Goal: Information Seeking & Learning: Learn about a topic

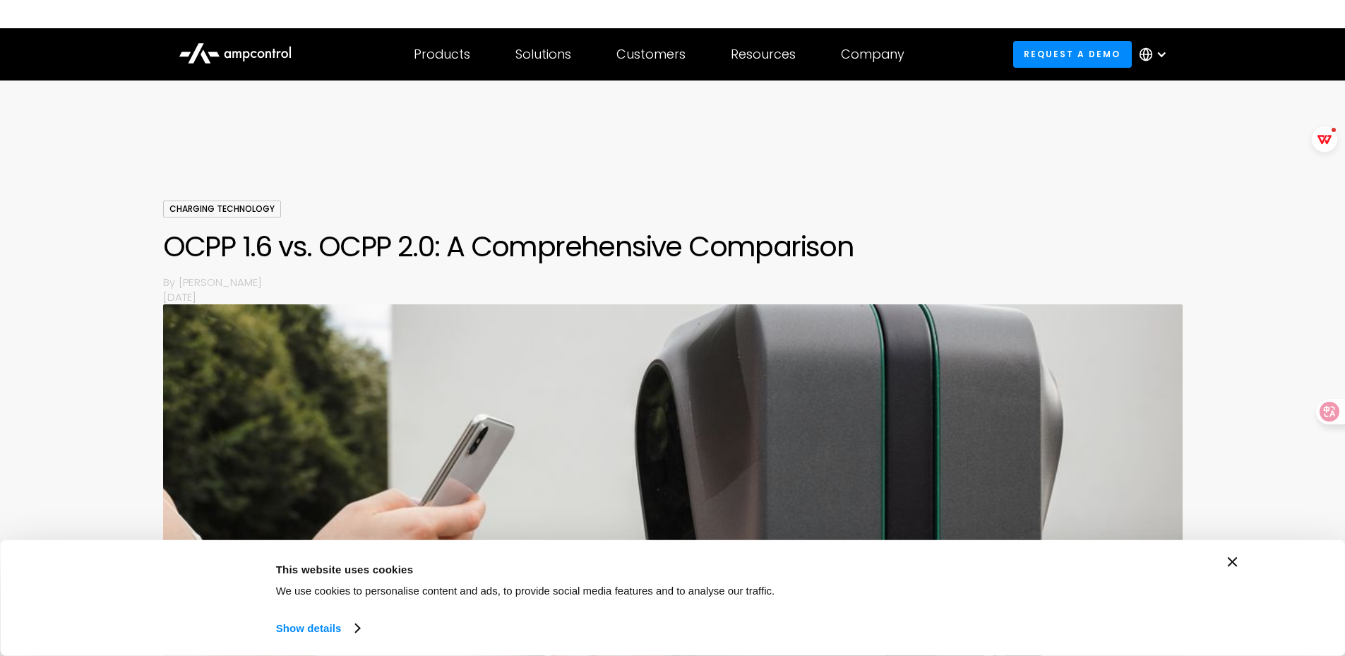
scroll to position [822, 0]
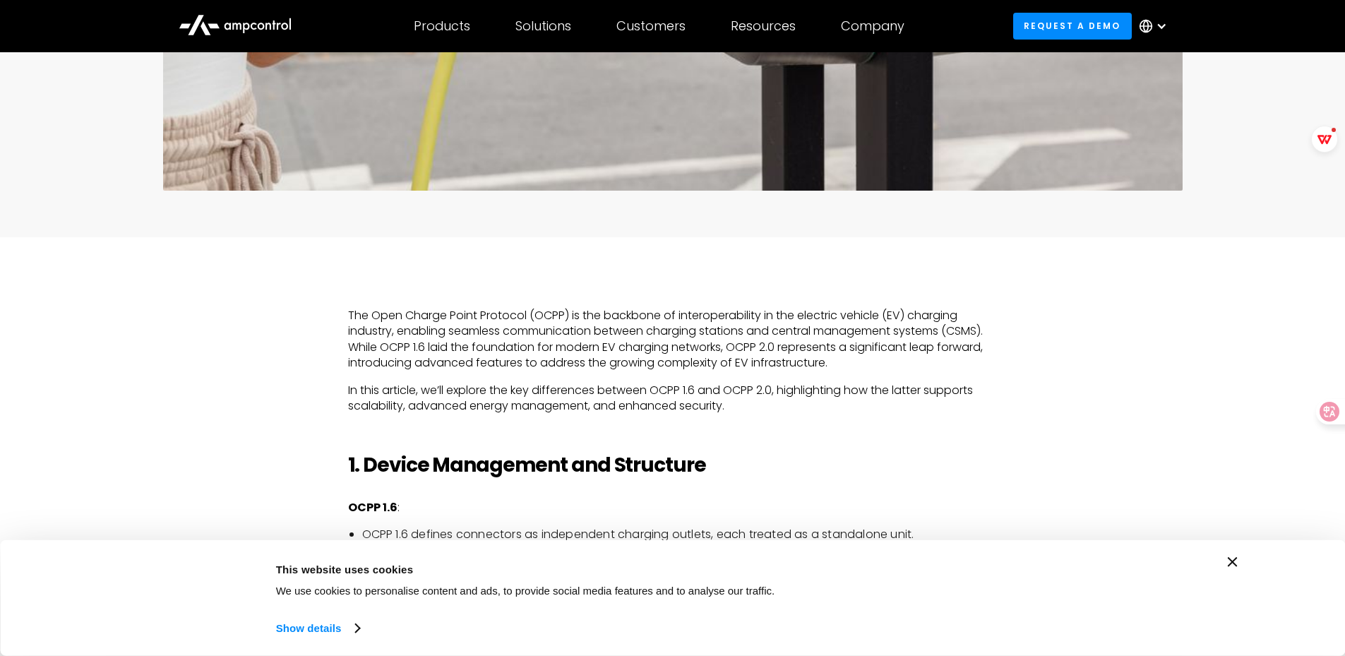
click at [1319, 412] on icon at bounding box center [1319, 412] width 14 height 14
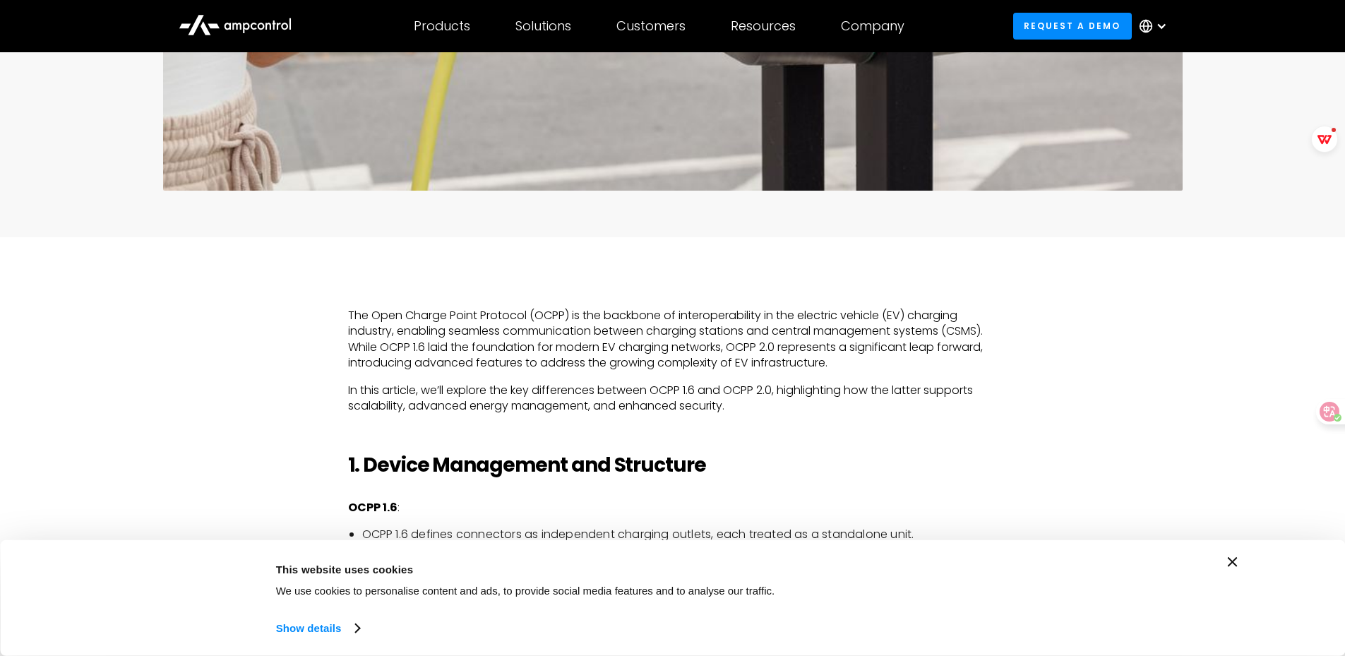
scroll to position [867, 0]
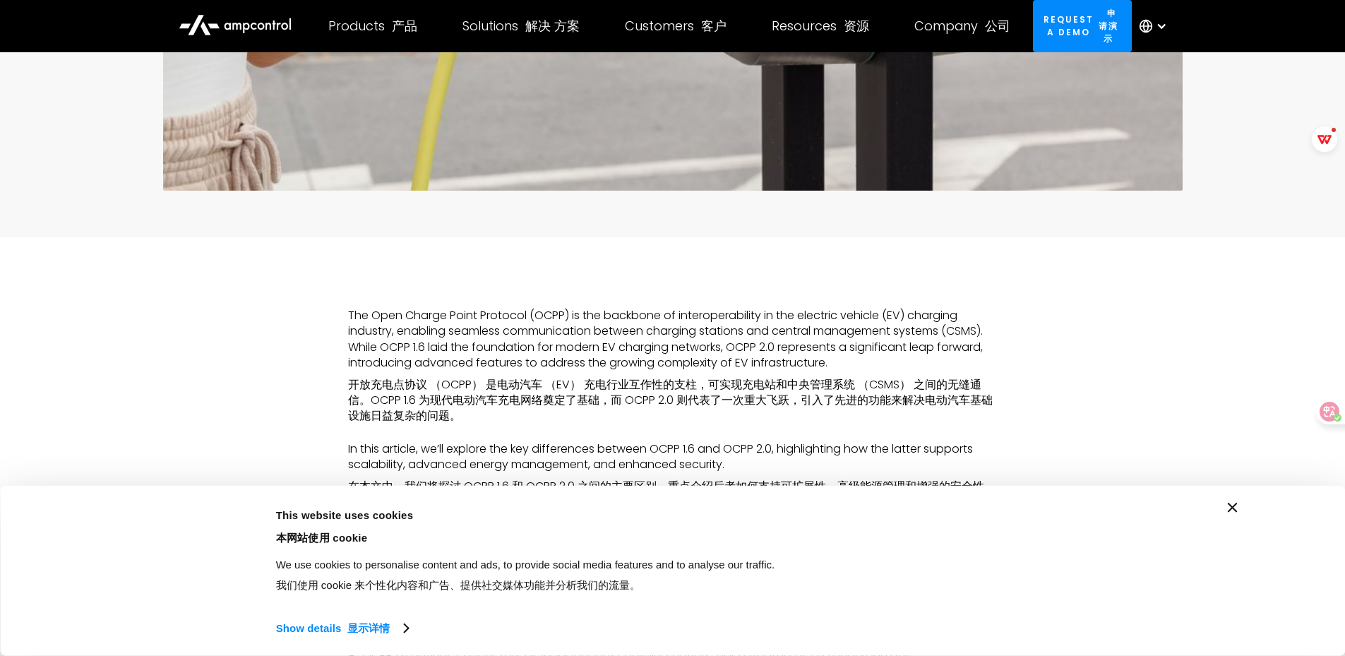
click at [524, 308] on p "The Open Charge Point Protocol (OCPP) is the backbone of interoperability in th…" at bounding box center [673, 369] width 650 height 122
click at [509, 378] on font "开放充电点协议 （OCPP） 是电动汽车 （EV） 充电行业互作性的支柱，可实现充电站和中央管理系统 （CSMS） 之间的无缝通信。OCPP 1.6 为现代电…" at bounding box center [670, 400] width 645 height 48
click at [537, 441] on p "In this article, we’ll explore the key differences between OCPP 1.6 and OCPP 2.…" at bounding box center [673, 470] width 650 height 59
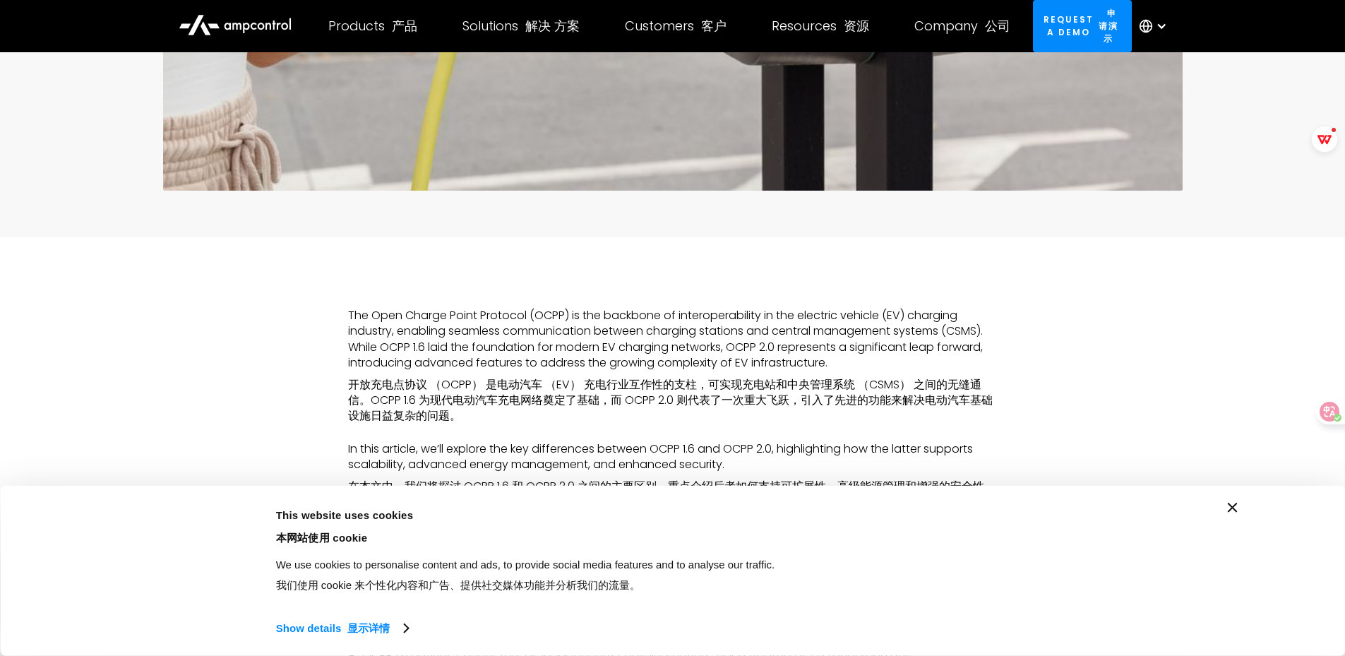
click at [537, 441] on p "In this article, we’ll explore the key differences between OCPP 1.6 and OCPP 2.…" at bounding box center [673, 470] width 650 height 59
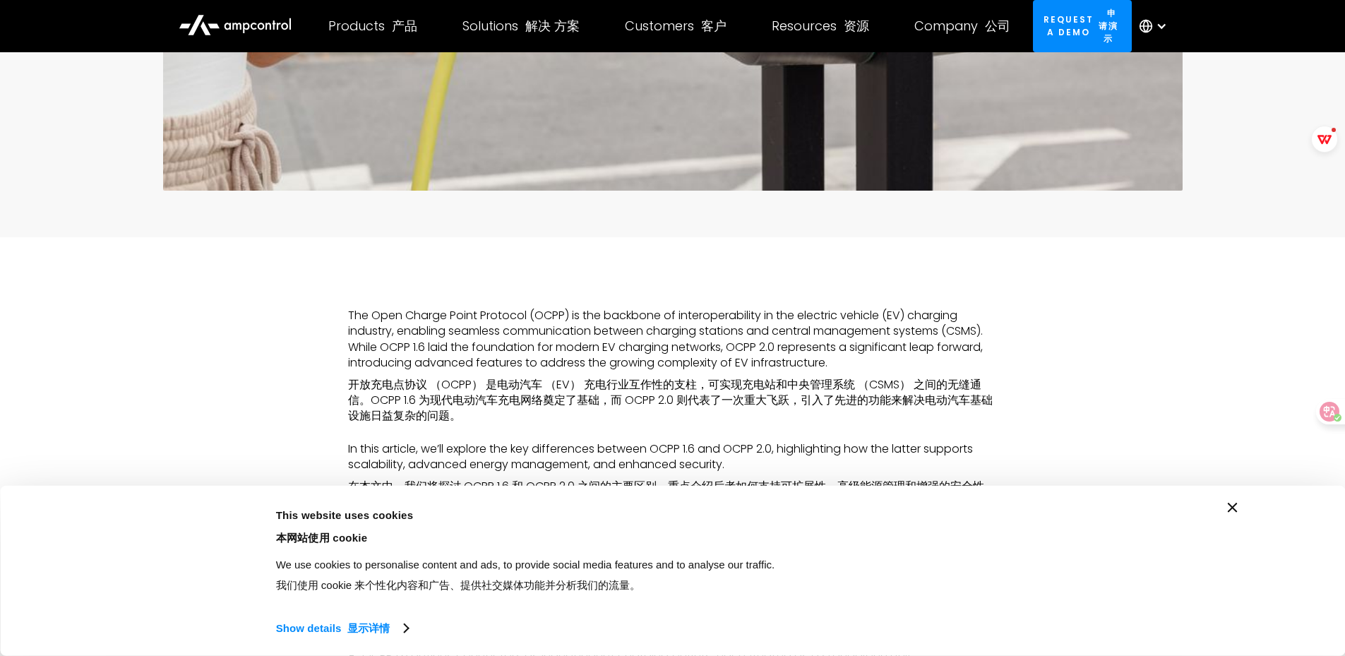
click at [582, 384] on font "开放充电点协议 （OCPP） 是电动汽车 （EV） 充电行业互作性的支柱，可实现充电站和中央管理系统 （CSMS） 之间的无缝通信。OCPP 1.6 为现代电…" at bounding box center [673, 400] width 650 height 47
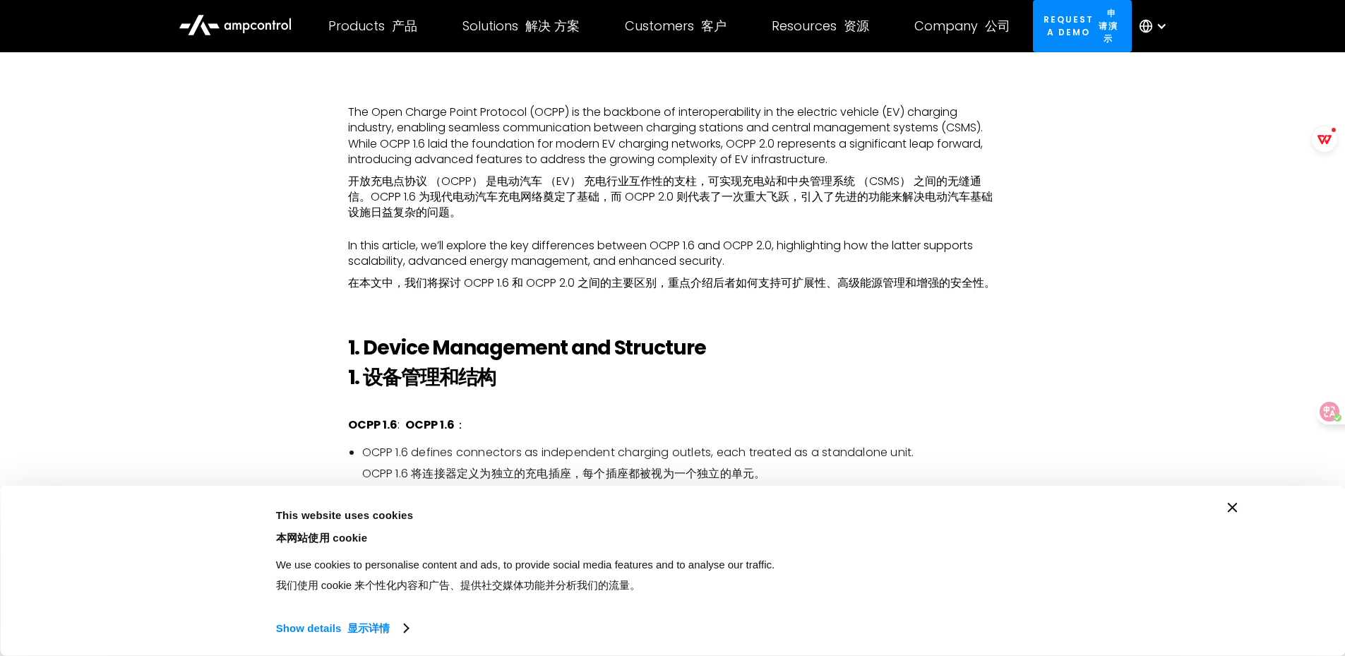
scroll to position [1079, 0]
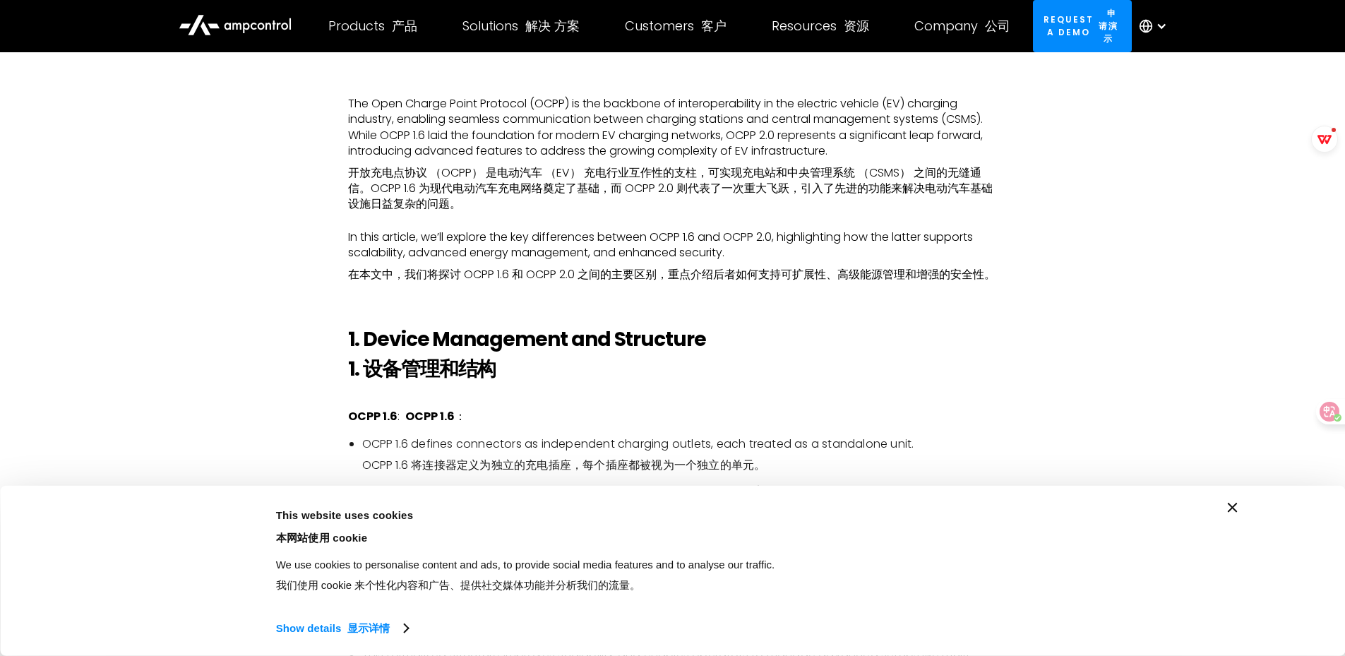
click at [589, 409] on p "OCPP 1.6 : OCPP 1.6 ：" at bounding box center [673, 417] width 650 height 16
click at [373, 436] on li "OCPP 1.6 defines connectors as independent charging outlets, each treated as a …" at bounding box center [679, 457] width 635 height 43
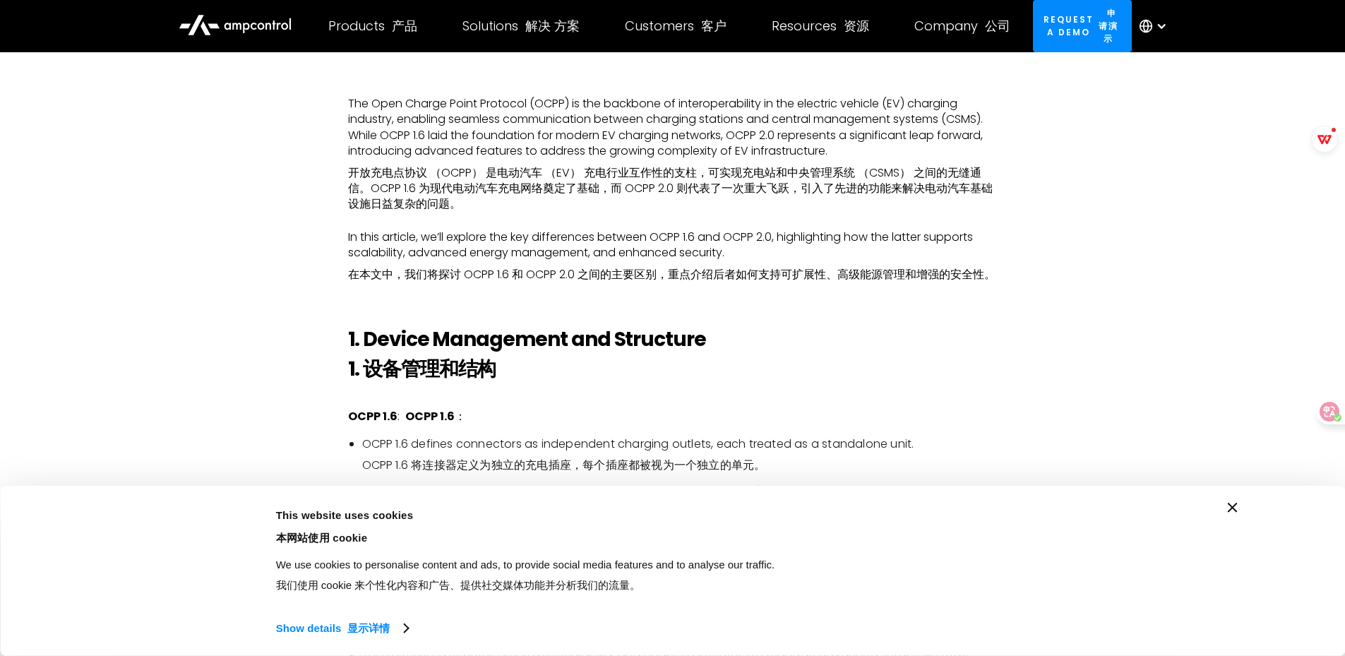
click at [491, 328] on h2 "1. Device Management and Structure 1. 设备管理和结构" at bounding box center [673, 357] width 650 height 59
click at [495, 328] on h2 "1. Device Management and Structure 1. 设备管理和结构" at bounding box center [673, 357] width 650 height 59
click at [534, 409] on p "OCPP 1.6 : OCPP 1.6 ：" at bounding box center [673, 417] width 650 height 16
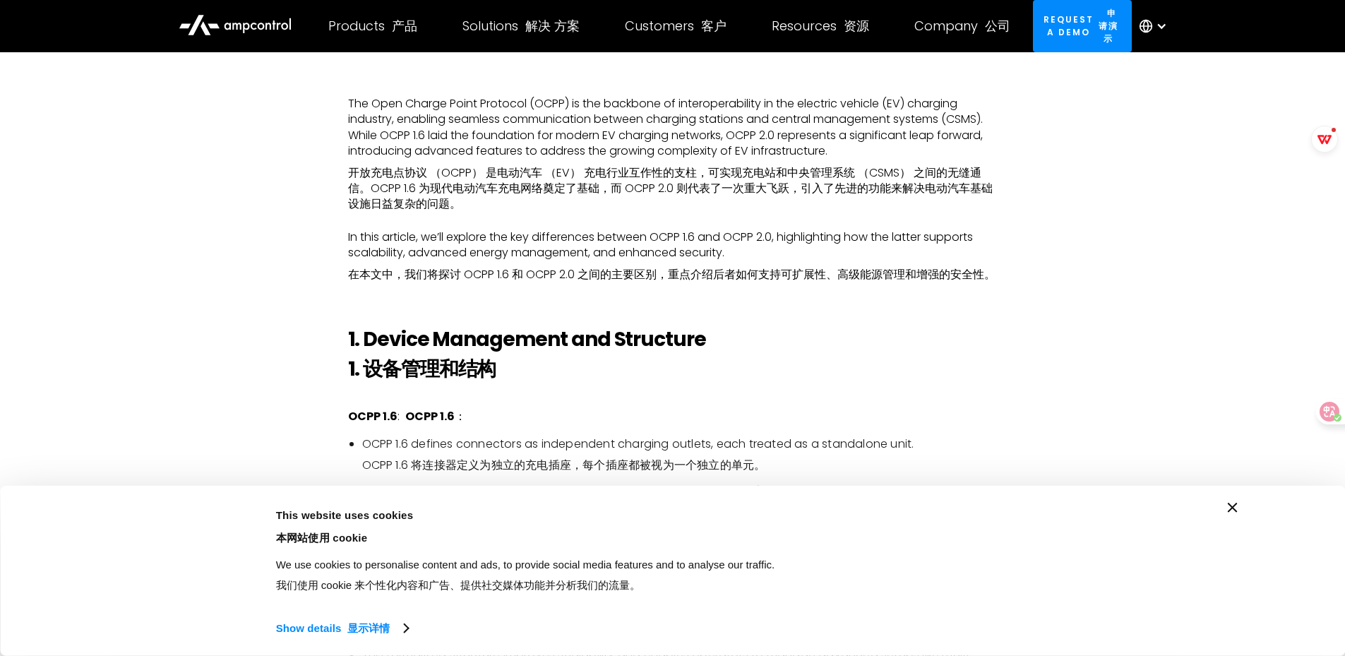
click at [395, 457] on font "OCPP 1.6 将连接器定义为独立的充电插座，每个插座都被视为一个独立的单元。" at bounding box center [564, 465] width 404 height 16
click at [409, 436] on li "OCPP 1.6 defines connectors as independent charging outlets, each treated as a …" at bounding box center [679, 457] width 635 height 43
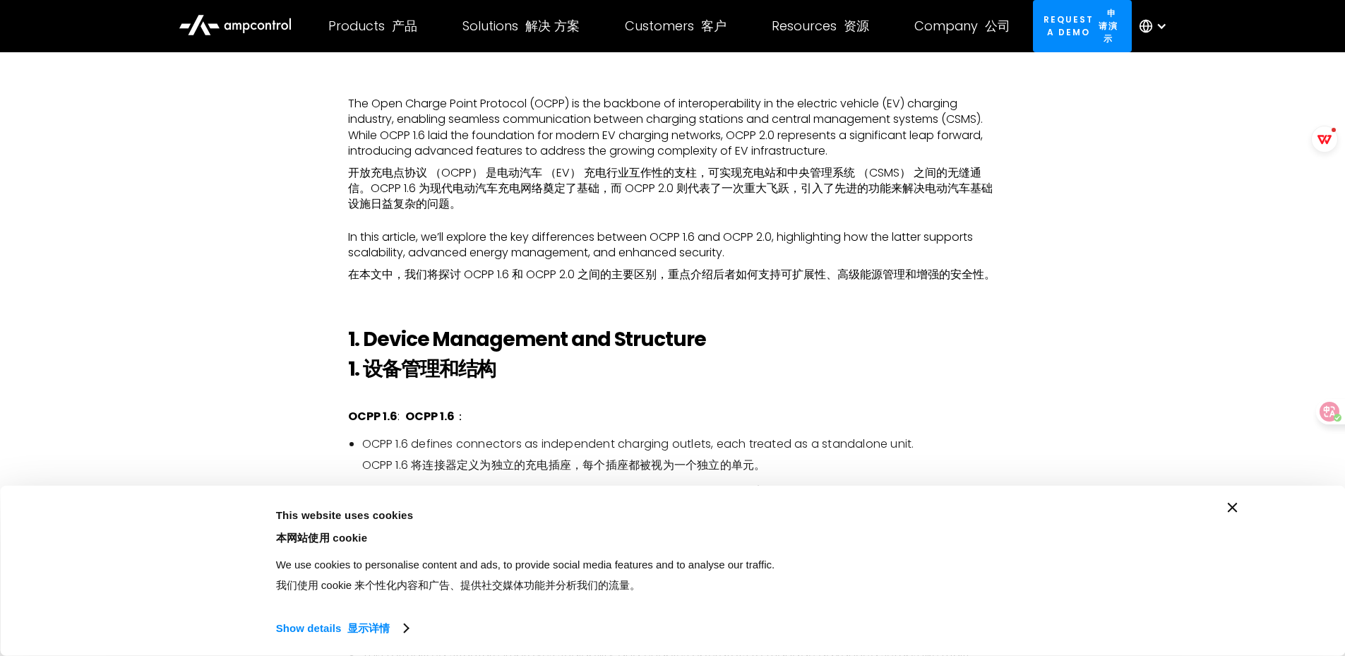
click at [409, 436] on li "OCPP 1.6 defines connectors as independent charging outlets, each treated as a …" at bounding box center [679, 457] width 635 height 43
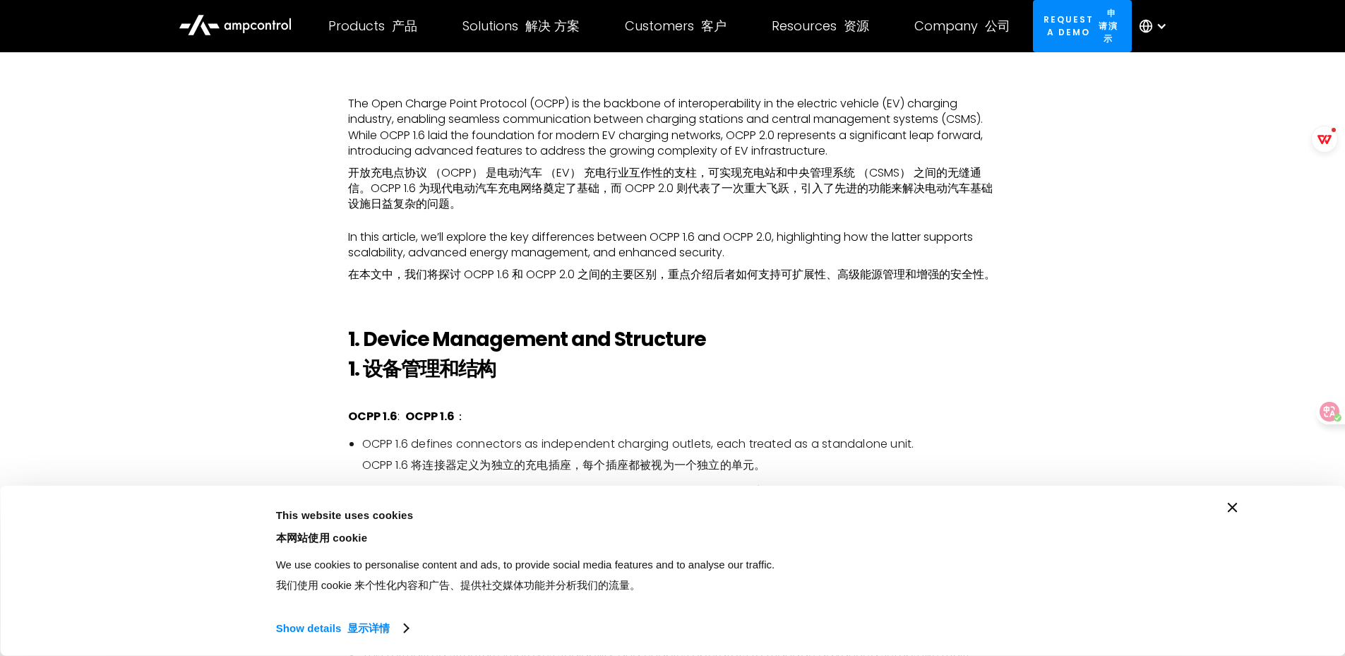
click at [428, 436] on li "OCPP 1.6 defines connectors as independent charging outlets, each treated as a …" at bounding box center [679, 457] width 635 height 43
click at [433, 436] on li "OCPP 1.6 defines connectors as independent charging outlets, each treated as a …" at bounding box center [679, 457] width 635 height 43
click at [434, 436] on li "OCPP 1.6 defines connectors as independent charging outlets, each treated as a …" at bounding box center [679, 457] width 635 height 43
click at [442, 436] on li "OCPP 1.6 defines connectors as independent charging outlets, each treated as a …" at bounding box center [679, 457] width 635 height 43
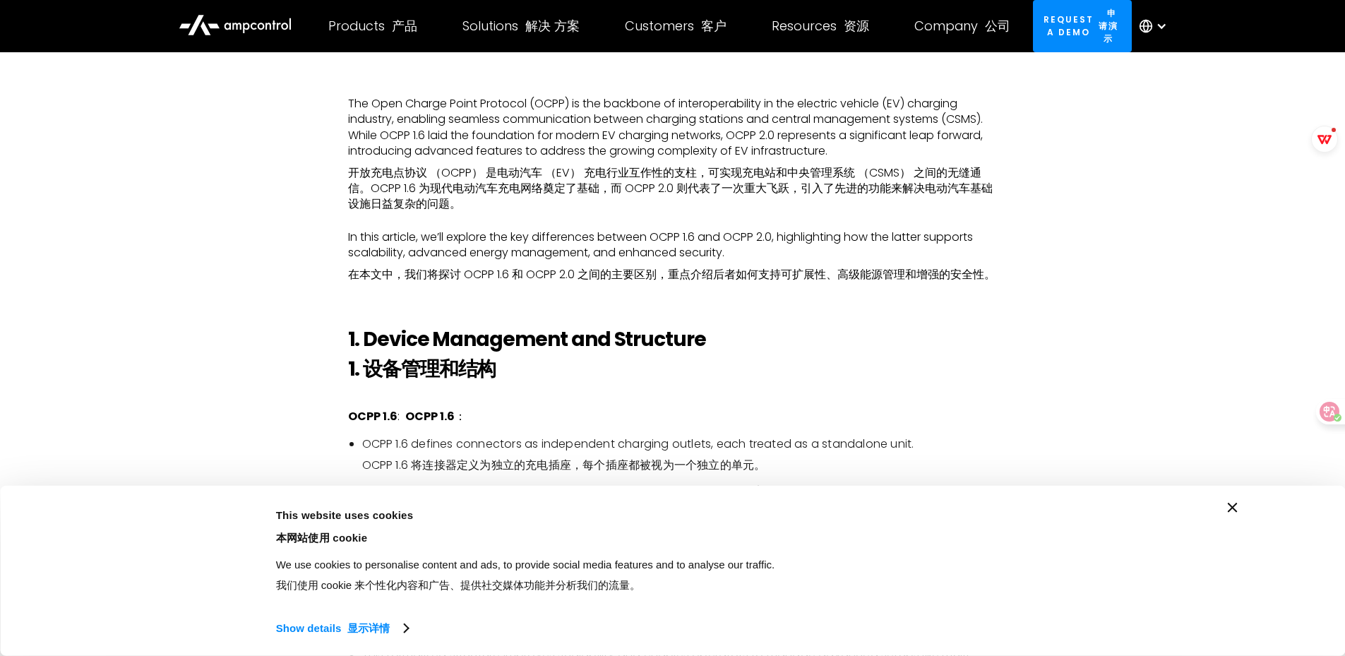
click at [487, 436] on li "OCPP 1.6 defines connectors as independent charging outlets, each treated as a …" at bounding box center [679, 457] width 635 height 43
click at [631, 332] on h2 "1. Device Management and Structure 1. 设备管理和结构" at bounding box center [673, 357] width 650 height 59
click at [574, 436] on li "OCPP 1.6 defines connectors as independent charging outlets, each treated as a …" at bounding box center [679, 457] width 635 height 43
click at [573, 436] on li "OCPP 1.6 defines connectors as independent charging outlets, each treated as a …" at bounding box center [679, 457] width 635 height 43
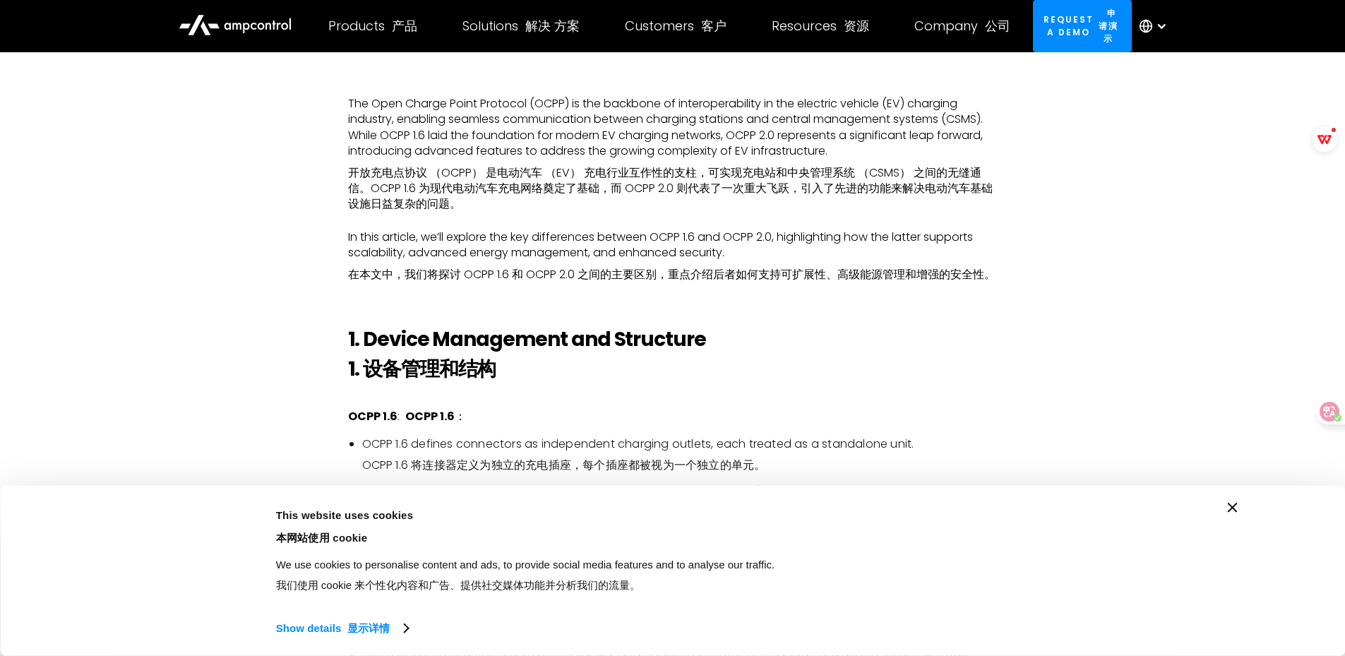
drag, startPoint x: 225, startPoint y: 469, endPoint x: 219, endPoint y: 483, distance: 14.6
click at [380, 235] on p "In this article, we’ll explore the key differences between OCPP 1.6 and OCPP 2.…" at bounding box center [673, 258] width 650 height 59
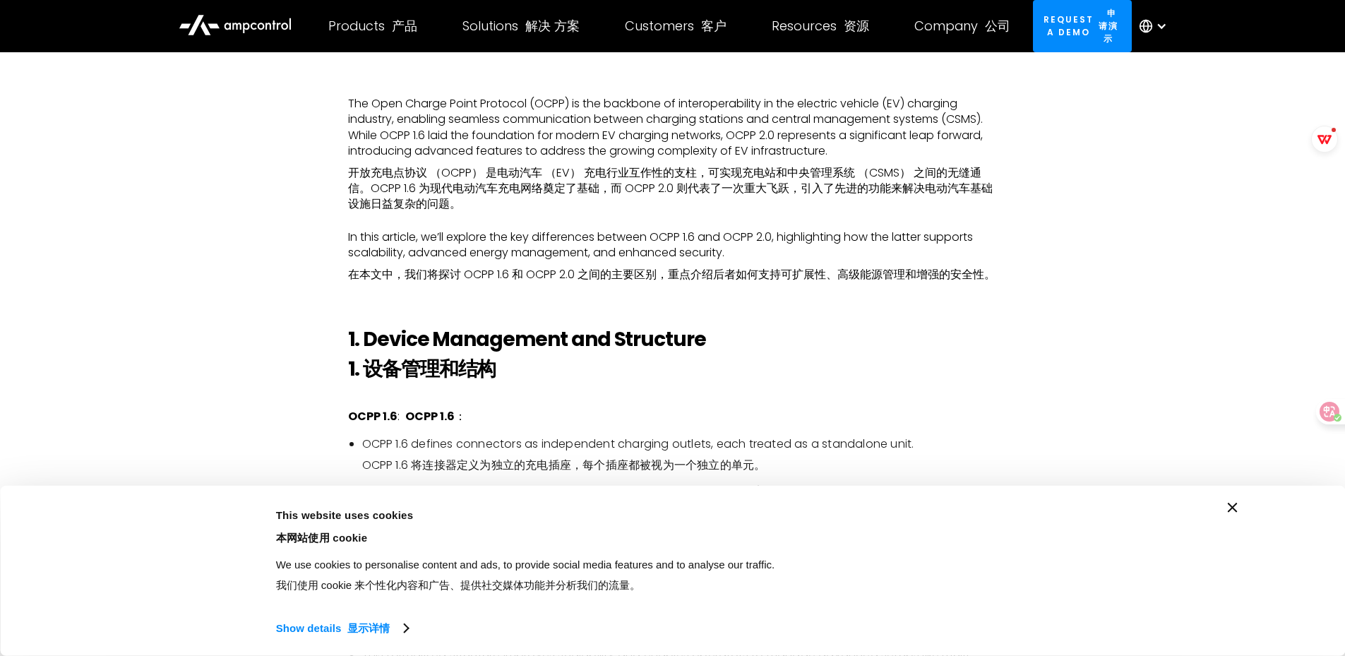
click at [830, 333] on h2 "1. Device Management and Structure 1. 设备管理和结构" at bounding box center [673, 357] width 650 height 59
click at [829, 328] on h2 "1. Device Management and Structure 1. 设备管理和结构" at bounding box center [673, 357] width 650 height 59
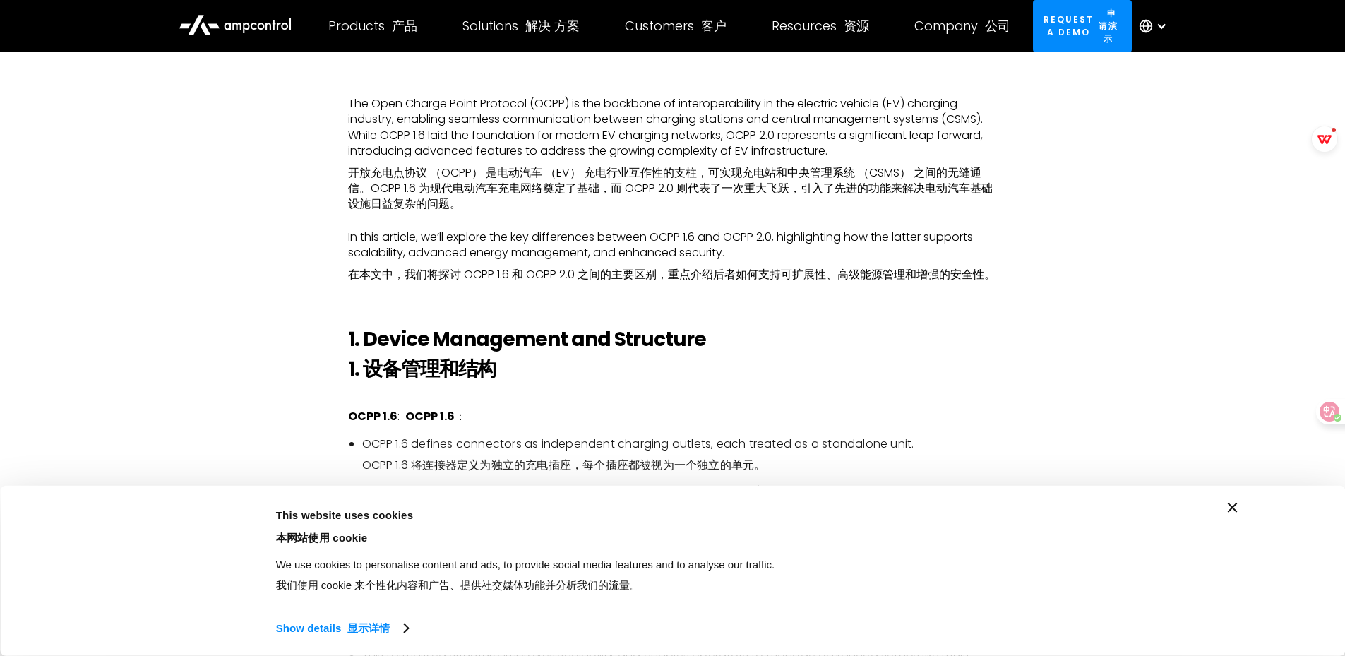
click at [866, 436] on li "OCPP 1.6 defines connectors as independent charging outlets, each treated as a …" at bounding box center [679, 457] width 635 height 43
click at [849, 485] on li "There is no explicit concept of Electric Vehicle Supply Equipment (EVSE), limit…" at bounding box center [679, 514] width 635 height 59
click at [849, 490] on div "Consent Details [#IABV2SETTINGS#] About This website uses cookies 本网站使用 cookie …" at bounding box center [672, 571] width 1345 height 170
click at [787, 504] on div "This website uses cookies 本网站使用 cookie We use cookies to personalise content an…" at bounding box center [628, 553] width 712 height 100
click at [786, 503] on div "This website uses cookies 本网站使用 cookie We use cookies to personalise content an…" at bounding box center [628, 553] width 712 height 100
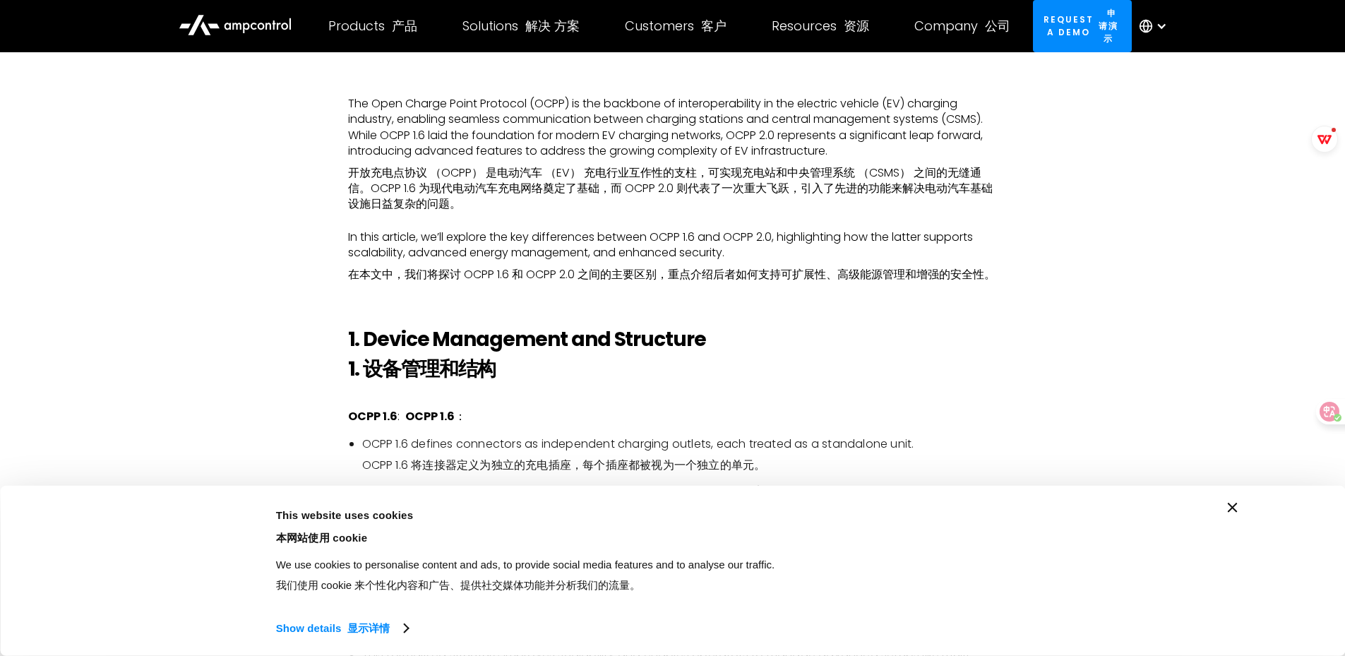
click at [733, 525] on div "This website uses cookies 本网站使用 cookie" at bounding box center [622, 528] width 692 height 45
click at [730, 517] on div "This website uses cookies 本网站使用 cookie" at bounding box center [622, 528] width 692 height 45
click at [731, 513] on div "This website uses cookies 本网站使用 cookie" at bounding box center [622, 528] width 692 height 45
click at [727, 504] on div "This website uses cookies 本网站使用 cookie We use cookies to personalise content an…" at bounding box center [628, 553] width 712 height 100
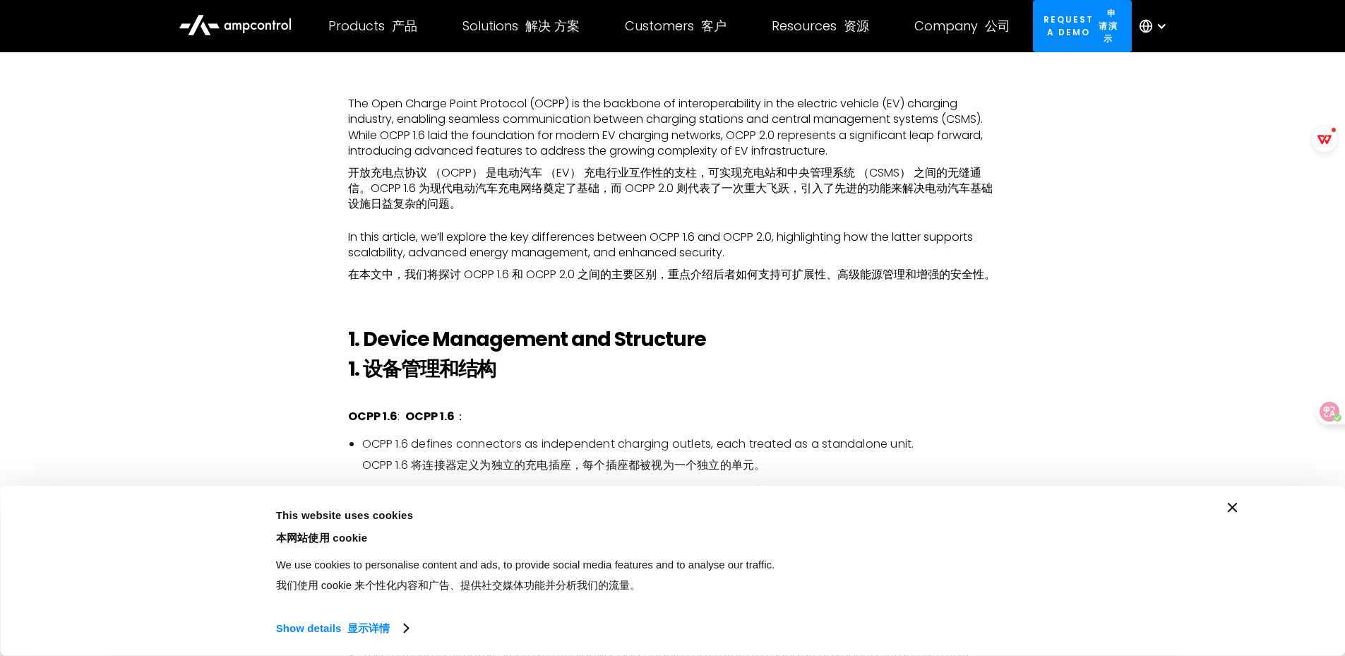
click at [727, 504] on div "This website uses cookies 本网站使用 cookie We use cookies to personalise content an…" at bounding box center [628, 553] width 712 height 100
click at [767, 485] on li "There is no explicit concept of Electric Vehicle Supply Equipment (EVSE), limit…" at bounding box center [679, 514] width 635 height 59
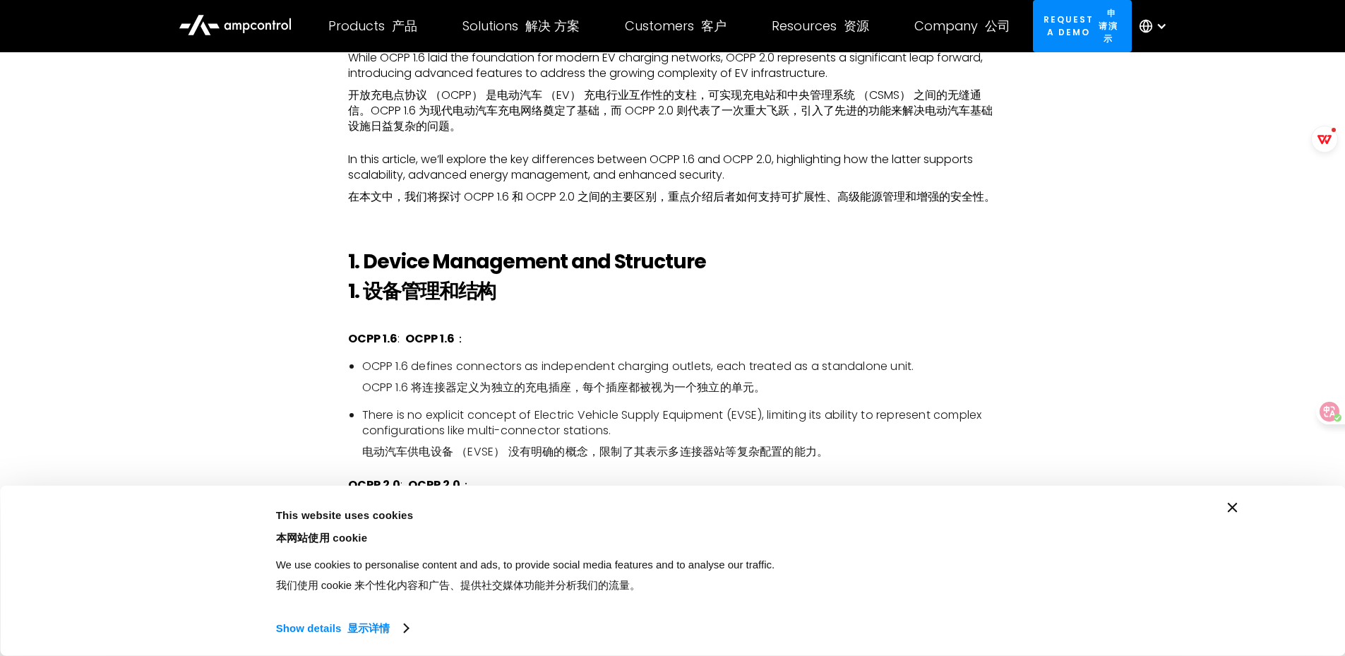
scroll to position [1220, 0]
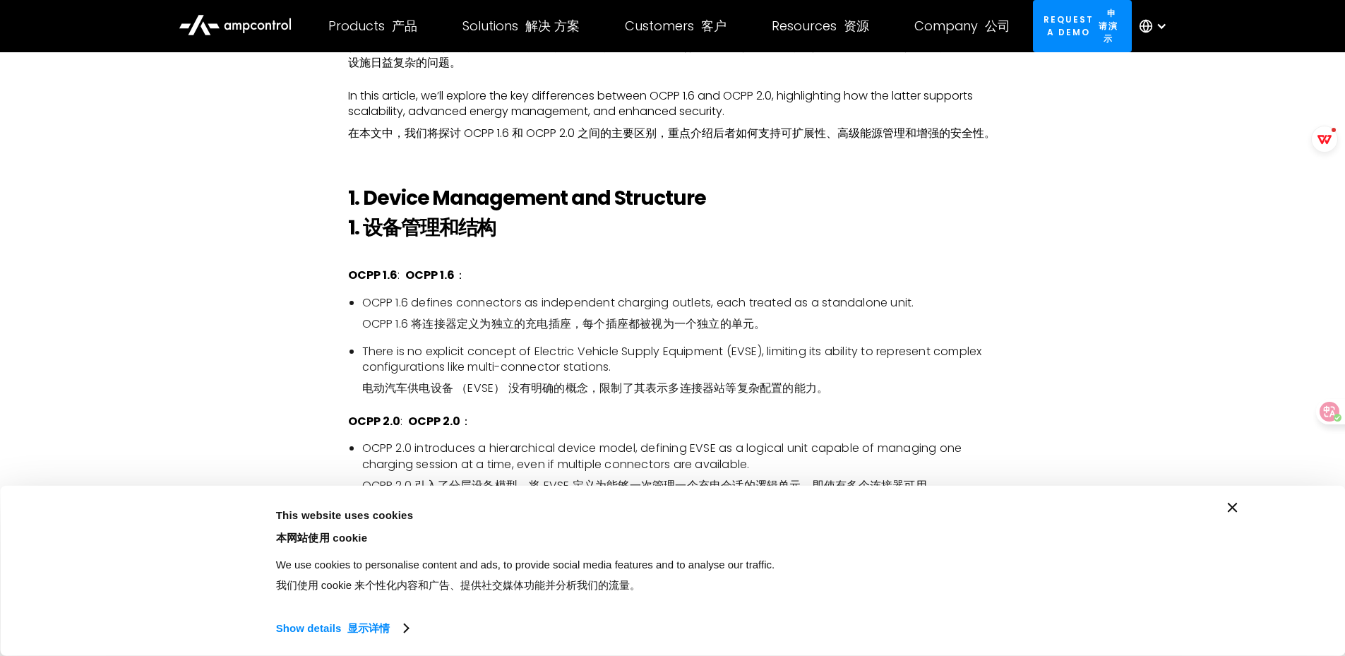
click at [493, 344] on li "There is no explicit concept of Electric Vehicle Supply Equipment (EVSE), limit…" at bounding box center [679, 373] width 635 height 59
